Goal: Task Accomplishment & Management: Use online tool/utility

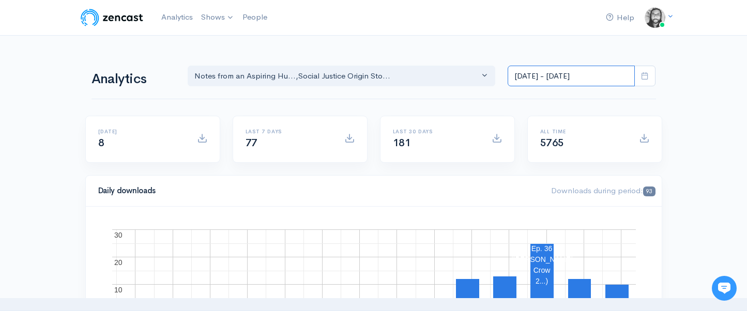
click at [545, 85] on input "Sep 20, 2025 - Oct 3, 2025" at bounding box center [571, 76] width 127 height 21
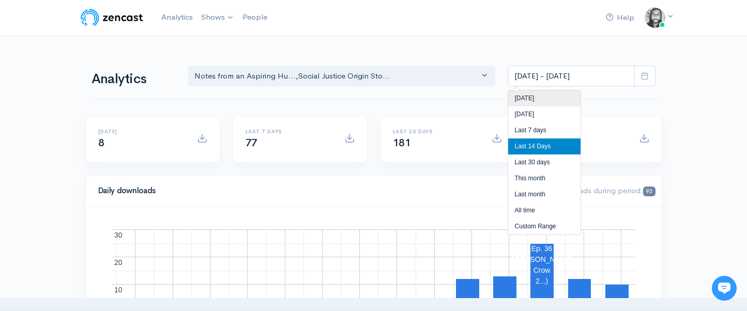
click at [548, 99] on li "[DATE]" at bounding box center [544, 98] width 72 height 16
type input "Oct 3, 2025 - Oct 3, 2025"
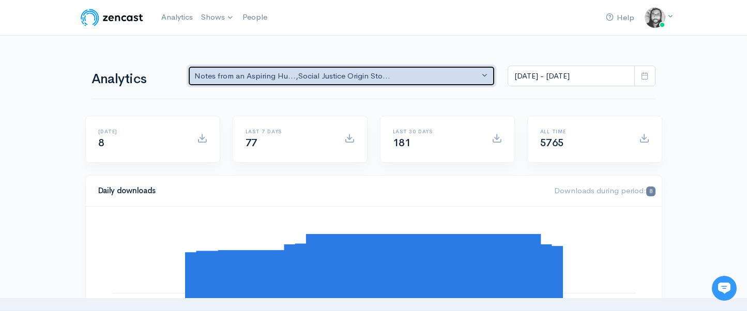
click at [390, 77] on div "Notes from an Aspiring Hu... , Social Justice Origin Sto..." at bounding box center [336, 76] width 285 height 12
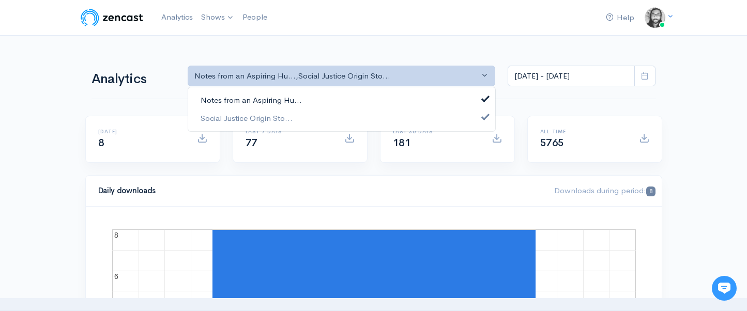
click at [388, 92] on link "Notes from an Aspiring Hu..." at bounding box center [341, 101] width 307 height 18
select select "14701"
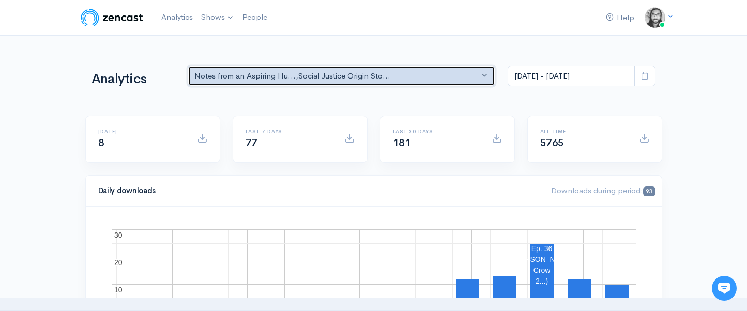
click at [253, 76] on div "Notes from an Aspiring Hu... , Social Justice Origin Sto..." at bounding box center [336, 76] width 285 height 12
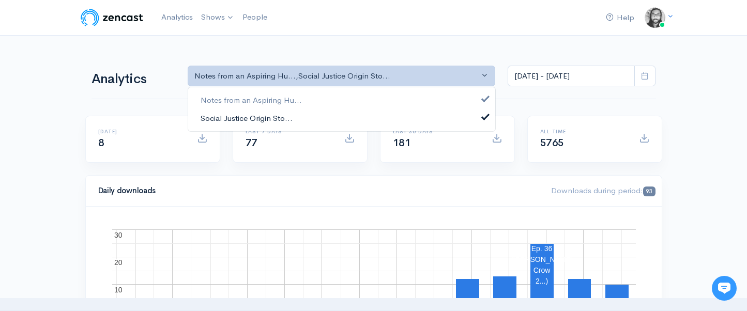
click at [263, 115] on span "Social Justice Origin Sto..." at bounding box center [247, 118] width 92 height 12
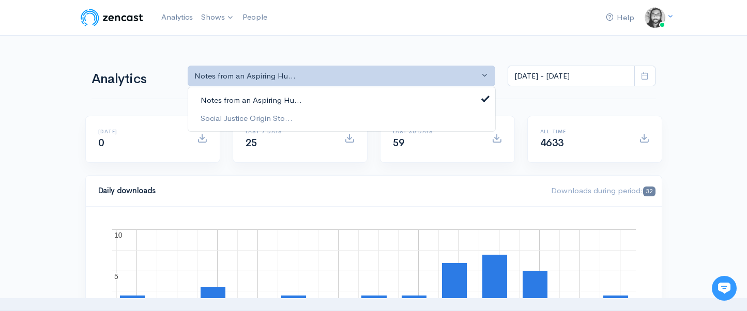
click at [265, 101] on span "Notes from an Aspiring Hu..." at bounding box center [251, 101] width 101 height 12
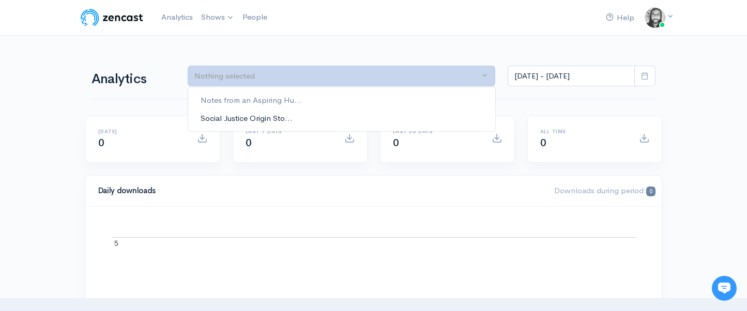
click at [263, 116] on span "Social Justice Origin Sto..." at bounding box center [247, 118] width 92 height 12
select select "14701"
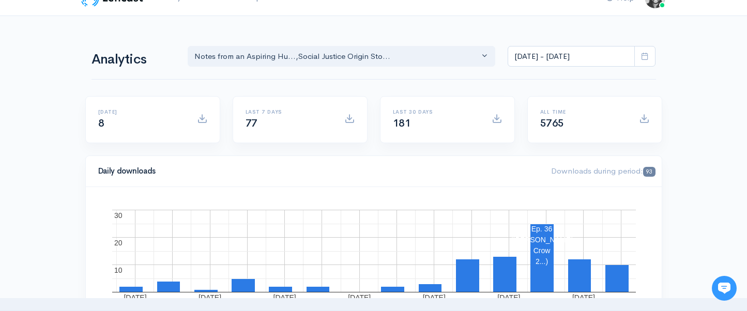
scroll to position [30, 0]
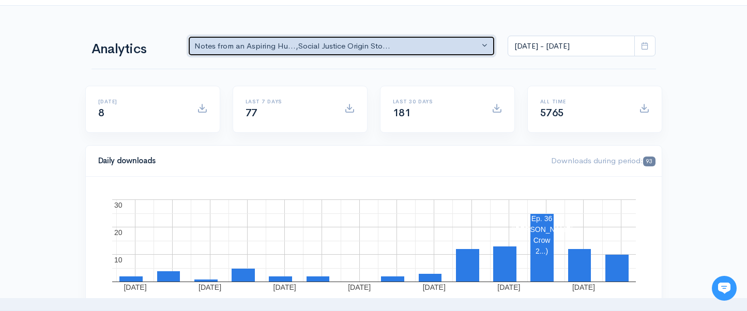
click at [227, 48] on div "Notes from an Aspiring Hu... , Social Justice Origin Sto..." at bounding box center [336, 46] width 285 height 12
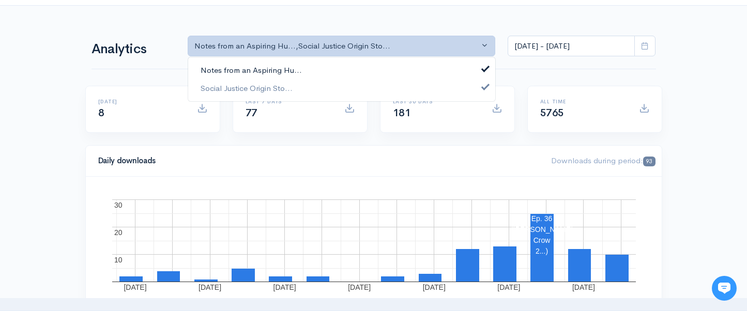
click at [235, 65] on span "Notes from an Aspiring Hu..." at bounding box center [251, 71] width 101 height 12
select select "14701"
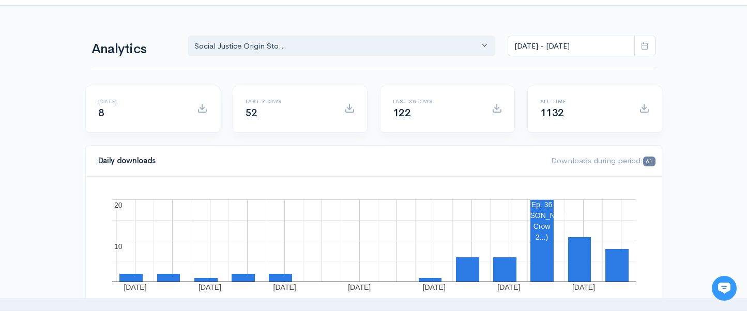
click at [535, 50] on input "Sep 20, 2025 - Oct 3, 2025" at bounding box center [571, 46] width 127 height 21
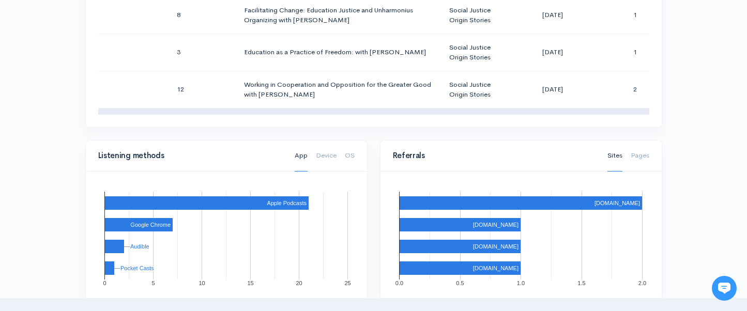
scroll to position [703, 0]
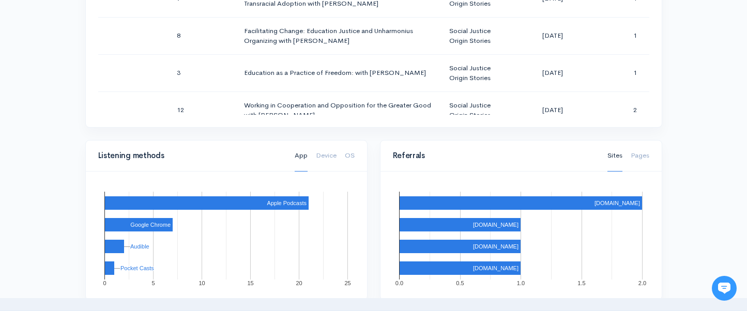
click at [696, 166] on div "Help Notifications View all Your profile Team settings Default team Current Log…" at bounding box center [373, 24] width 747 height 1465
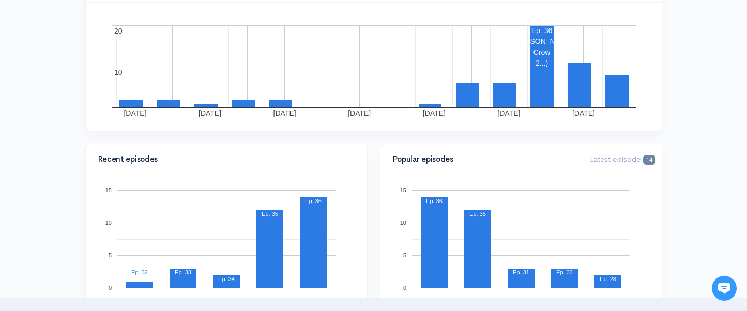
scroll to position [0, 0]
